Goal: Navigation & Orientation: Understand site structure

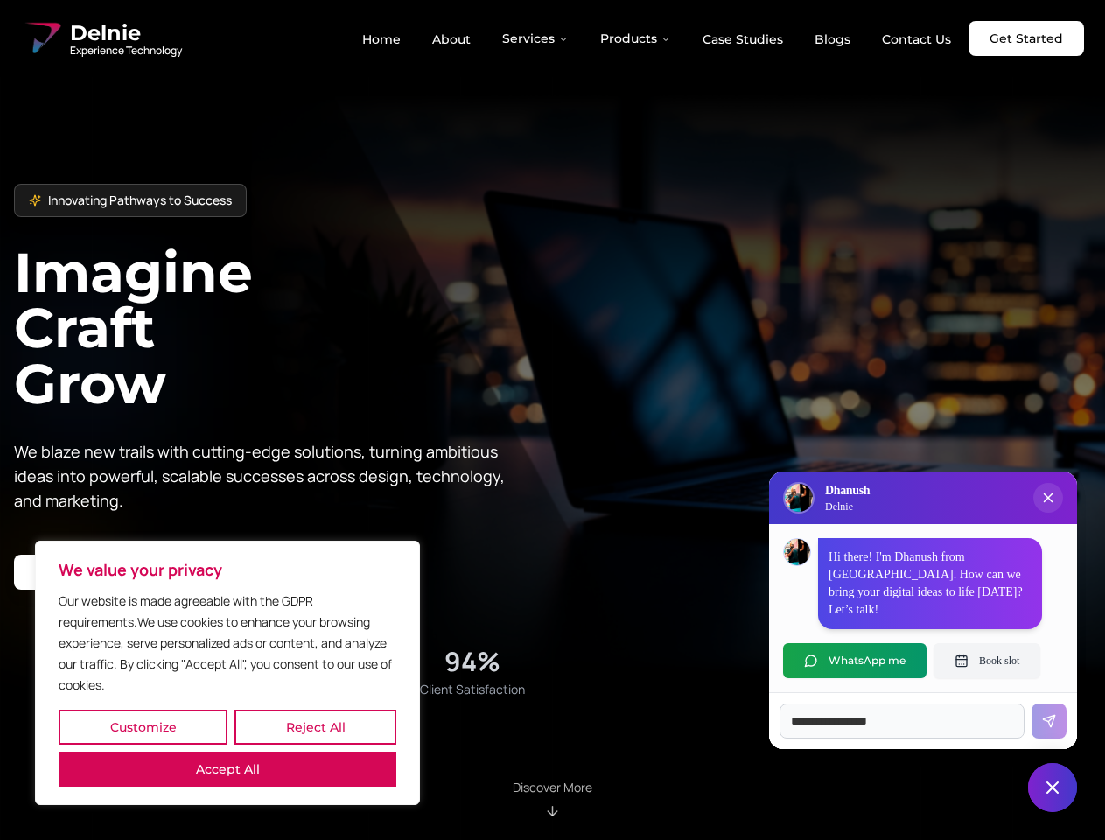
click at [143, 727] on button "Customize" at bounding box center [143, 726] width 169 height 35
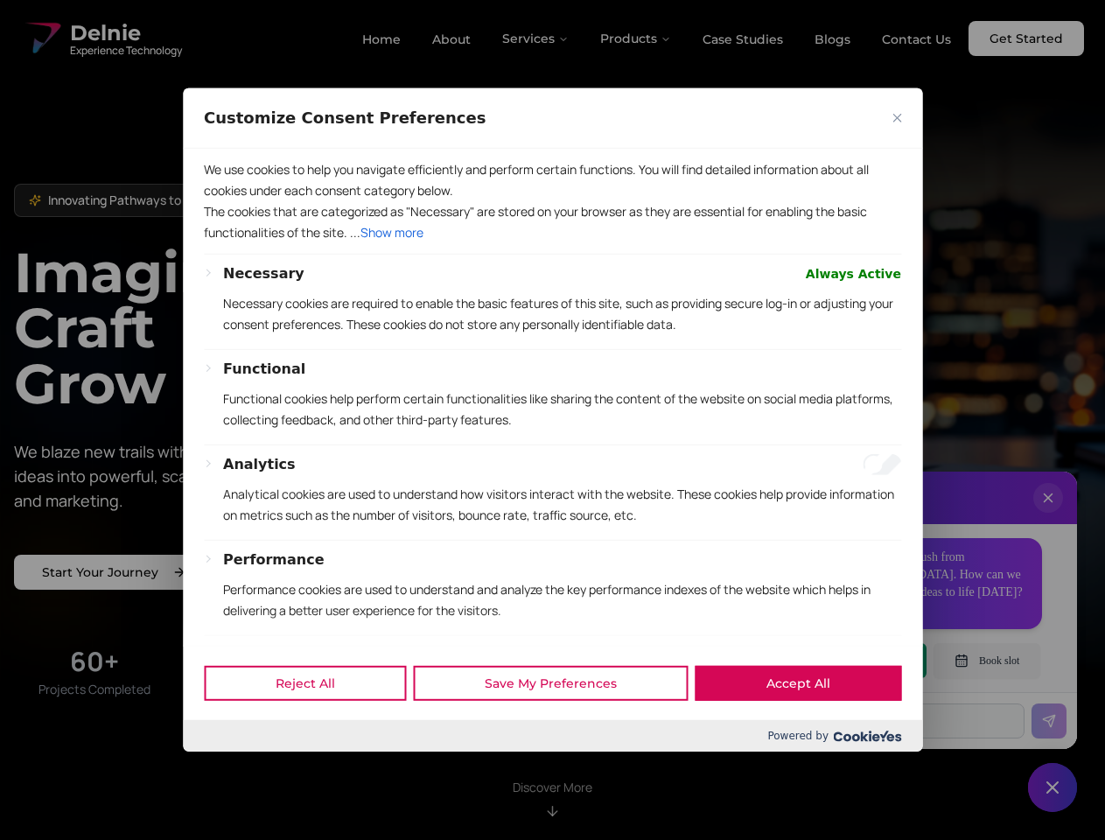
click at [227, 751] on div "Customize Consent Preferences We use cookies to help you navigate efficiently a…" at bounding box center [552, 419] width 739 height 663
click at [552, 420] on p "Functional cookies help perform certain functionalities like sharing the conten…" at bounding box center [562, 409] width 678 height 42
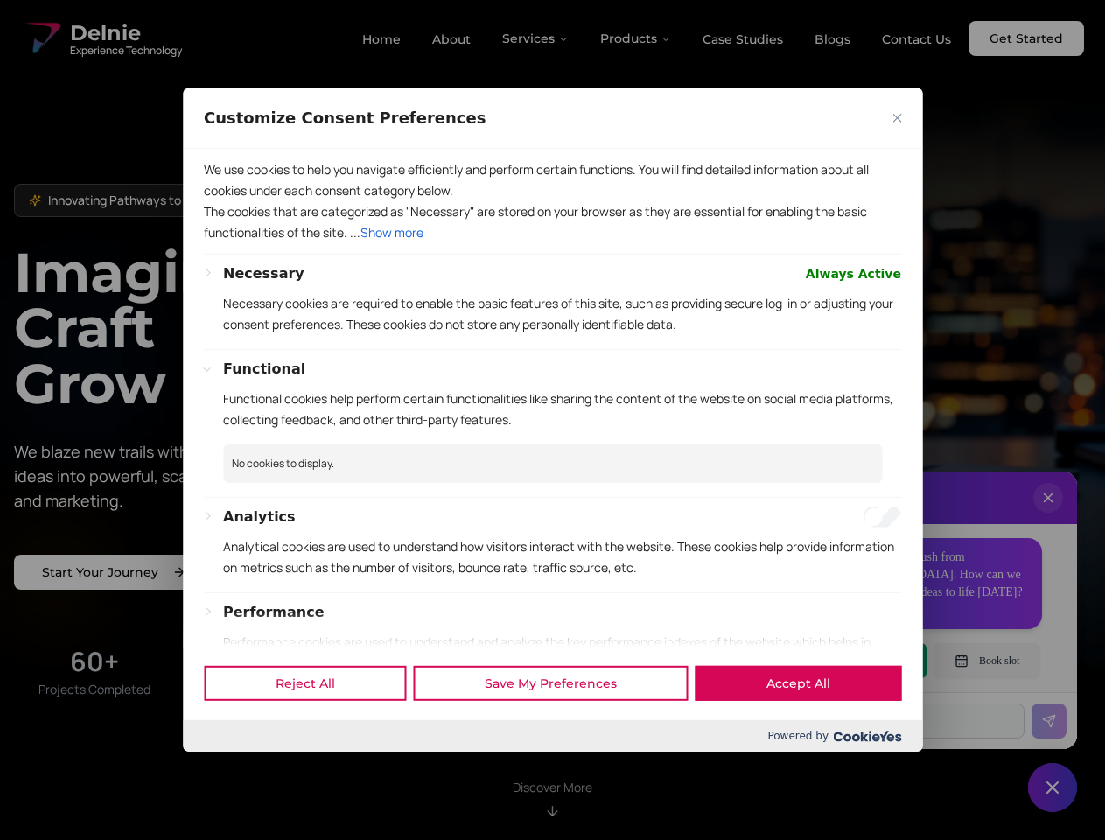
click at [536, 38] on div at bounding box center [552, 420] width 1105 height 840
click at [636, 38] on div at bounding box center [552, 420] width 1105 height 840
click at [1048, 515] on div at bounding box center [552, 420] width 1105 height 840
click at [855, 660] on div "Reject All Save My Preferences Accept All" at bounding box center [552, 683] width 739 height 74
click at [987, 660] on div at bounding box center [552, 420] width 1105 height 840
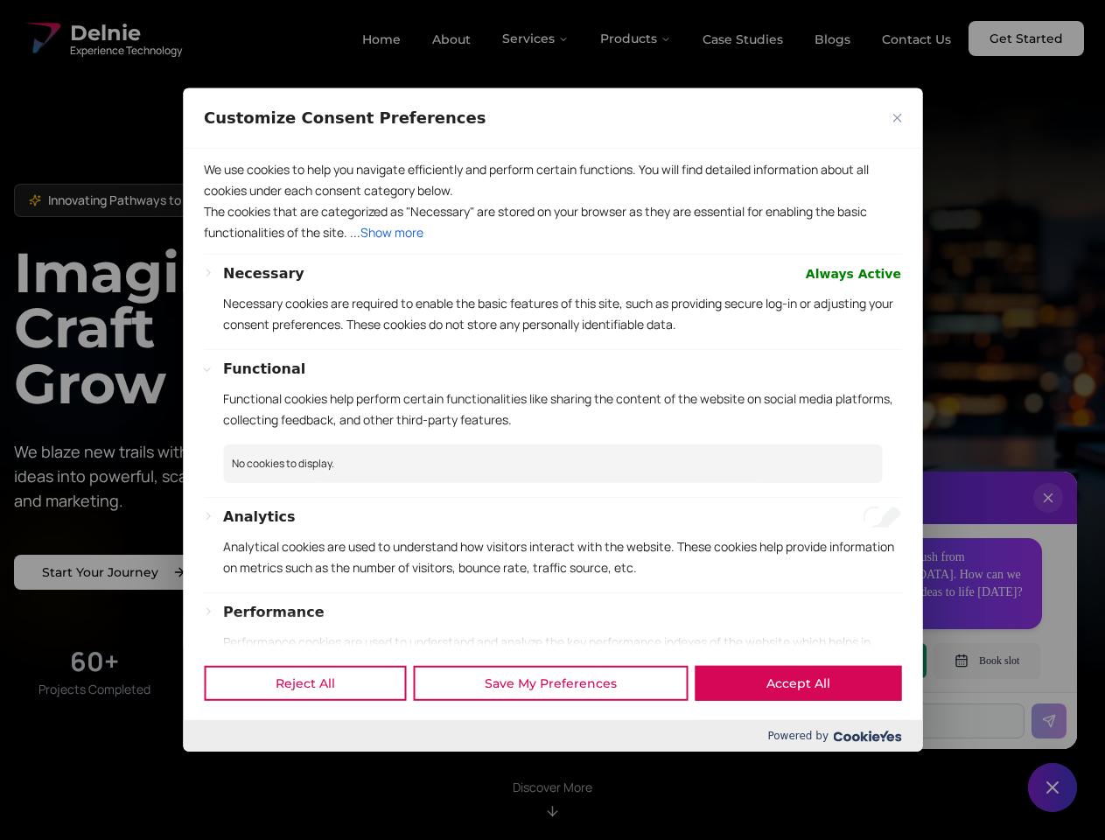
click at [1052, 787] on div at bounding box center [552, 420] width 1105 height 840
